Goal: Task Accomplishment & Management: Manage account settings

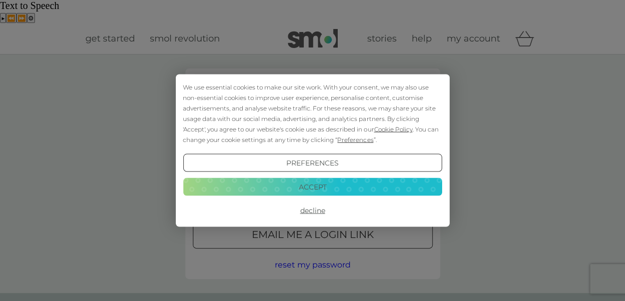
type input "emjonesnanty@gmail.com"
click at [326, 188] on button "Accept" at bounding box center [312, 186] width 259 height 18
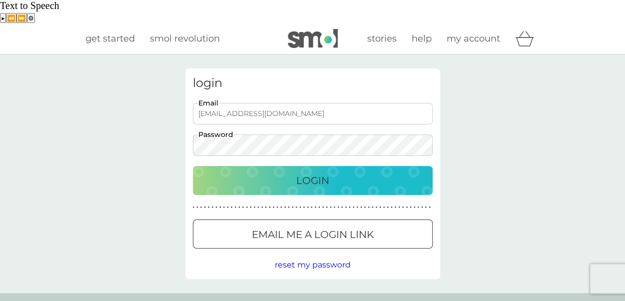
click at [318, 172] on p "Login" at bounding box center [312, 180] width 33 height 16
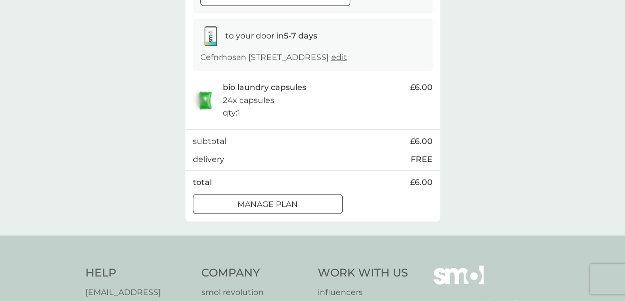
scroll to position [176, 0]
click at [288, 197] on p "Manage plan" at bounding box center [267, 203] width 60 height 13
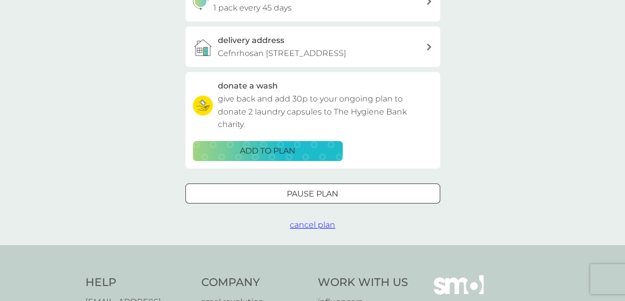
scroll to position [290, 0]
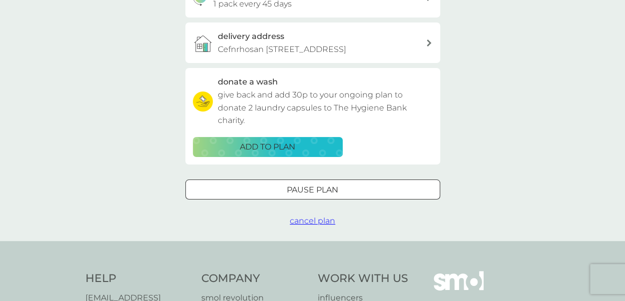
click at [313, 216] on span "cancel plan" at bounding box center [312, 220] width 45 height 9
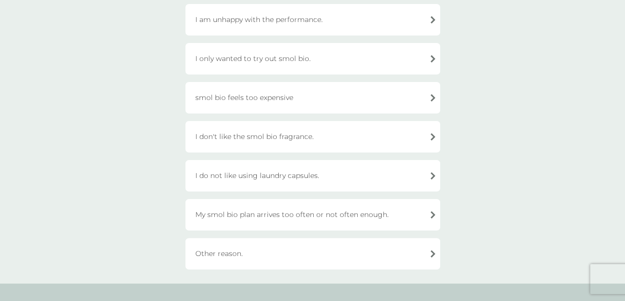
scroll to position [308, 0]
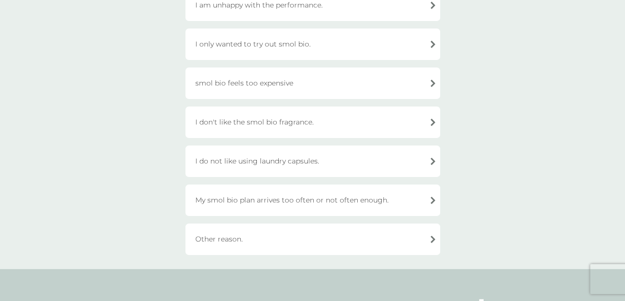
click at [310, 223] on div "Other reason." at bounding box center [312, 238] width 255 height 31
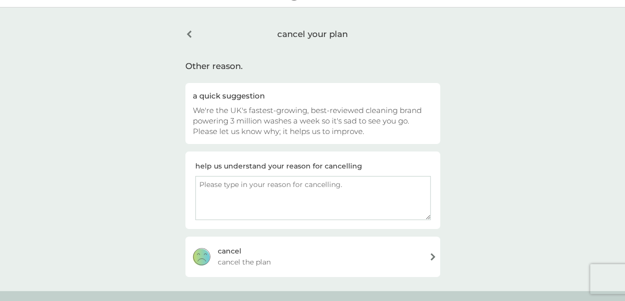
scroll to position [46, 0]
click at [297, 239] on div "[PERSON_NAME] the plan" at bounding box center [312, 257] width 255 height 40
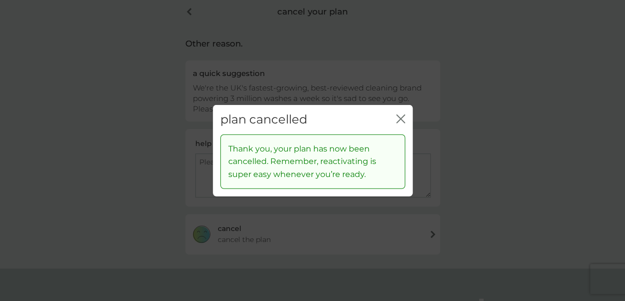
click at [400, 117] on icon "close" at bounding box center [400, 118] width 9 height 9
